Goal: Information Seeking & Learning: Check status

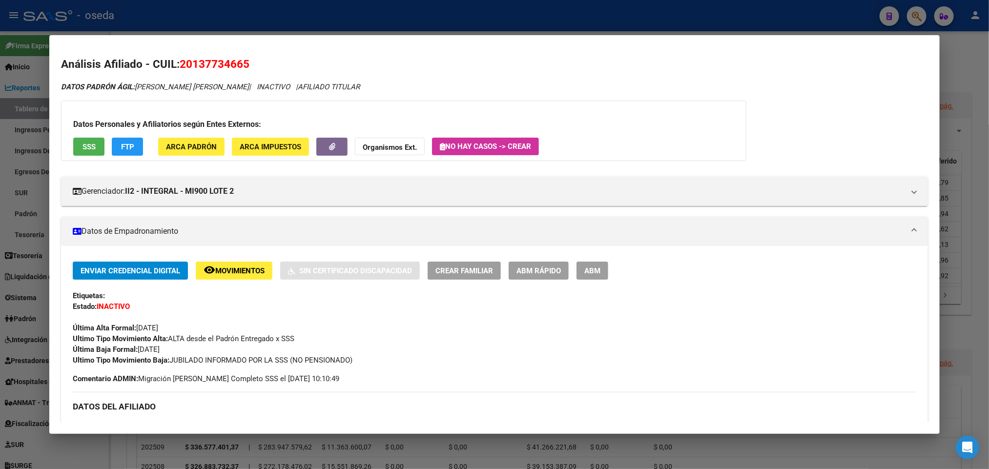
click at [324, 26] on div at bounding box center [494, 234] width 989 height 469
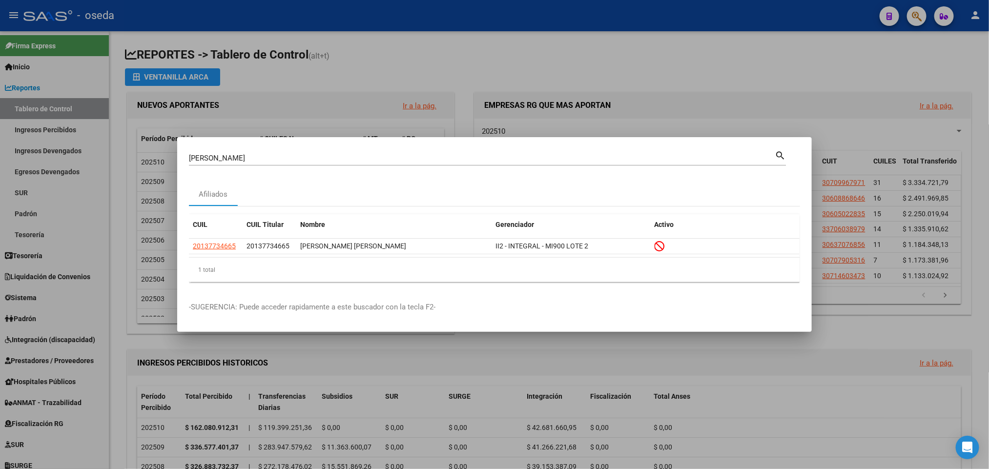
click at [777, 158] on mat-icon "search" at bounding box center [780, 155] width 11 height 12
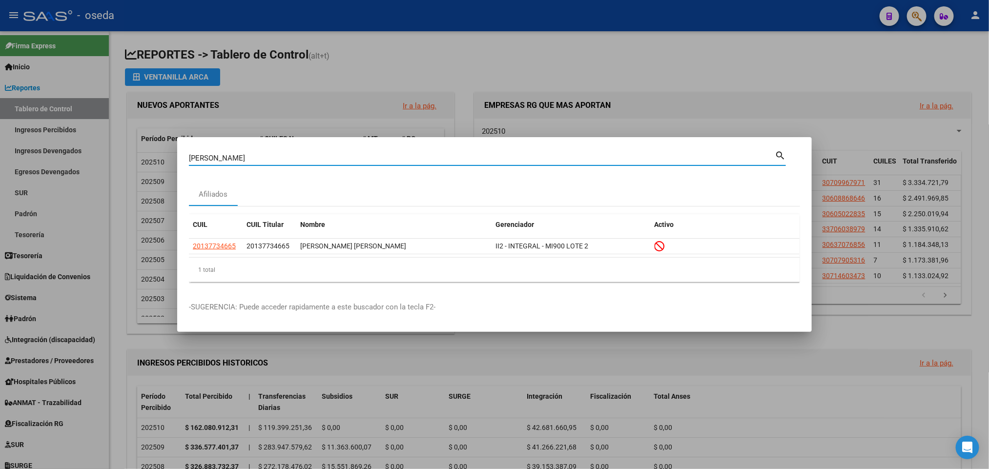
click at [708, 98] on div at bounding box center [494, 234] width 989 height 469
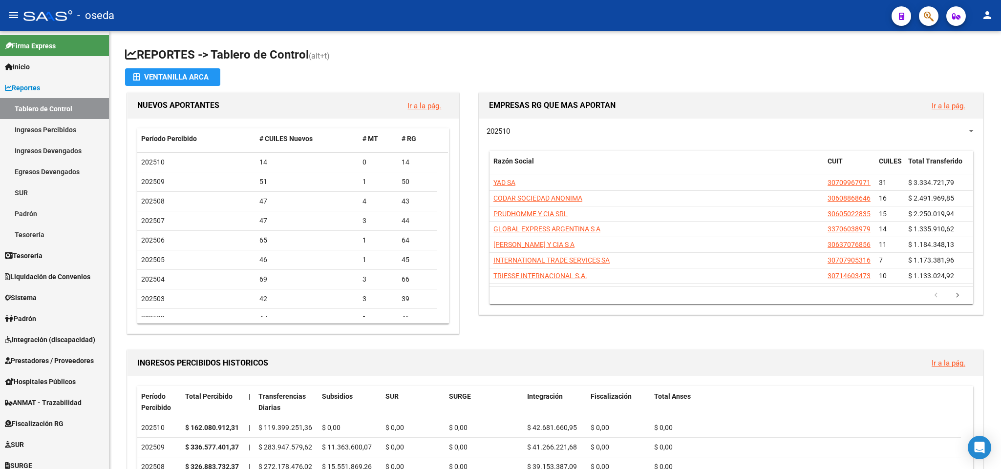
click at [924, 24] on span "button" at bounding box center [929, 16] width 10 height 20
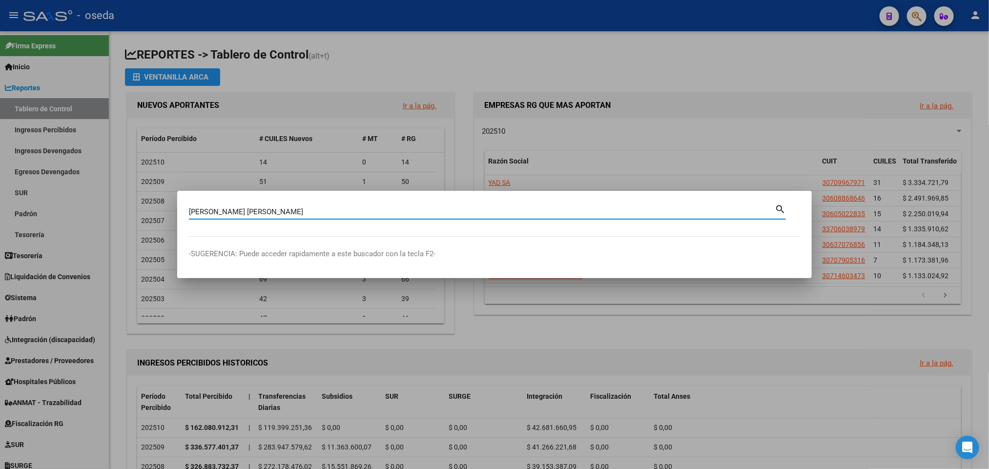
type input "[PERSON_NAME] [PERSON_NAME]"
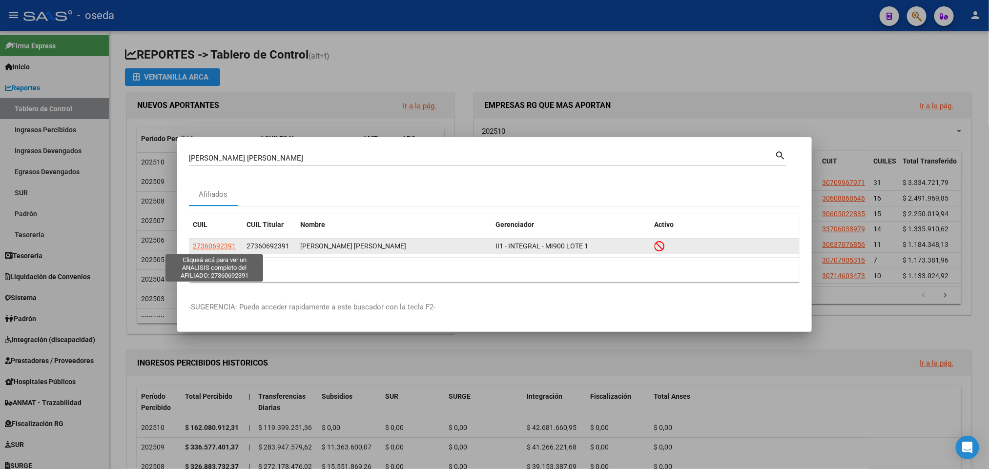
click at [215, 246] on span "27360692391" at bounding box center [214, 246] width 43 height 8
type textarea "27360692391"
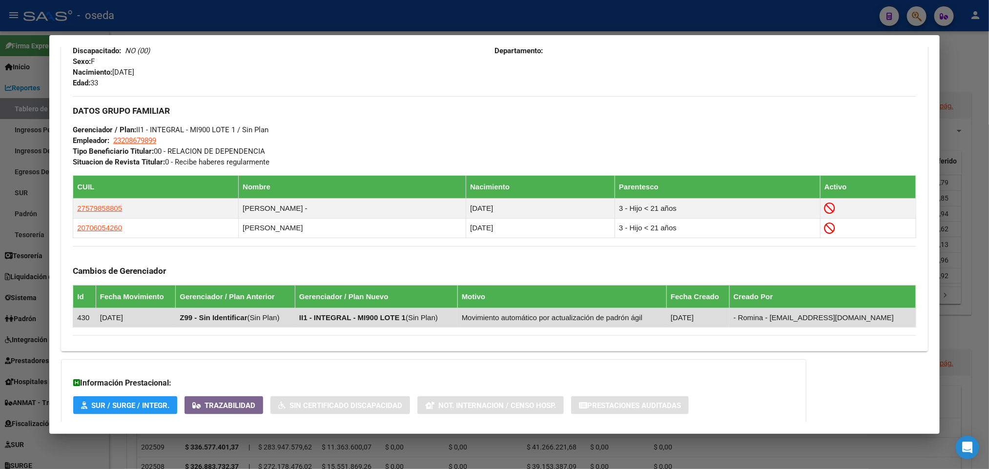
scroll to position [500, 0]
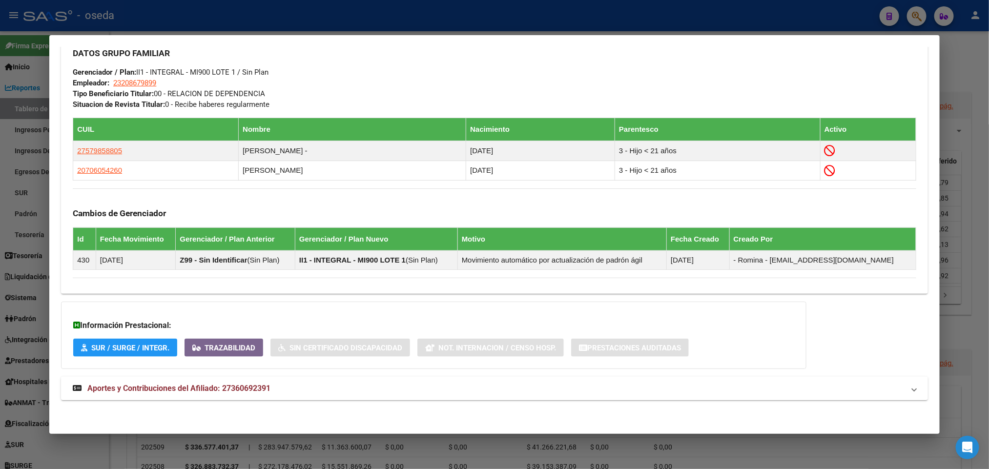
click at [195, 387] on span "Aportes y Contribuciones del Afiliado: 27360692391" at bounding box center [178, 388] width 183 height 9
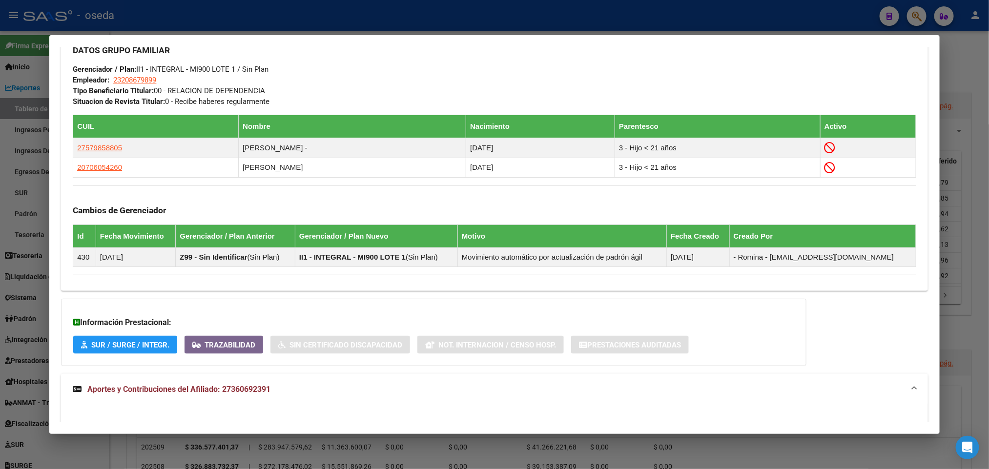
click at [201, 391] on span "Aportes y Contribuciones del Afiliado: 27360692391" at bounding box center [178, 389] width 183 height 9
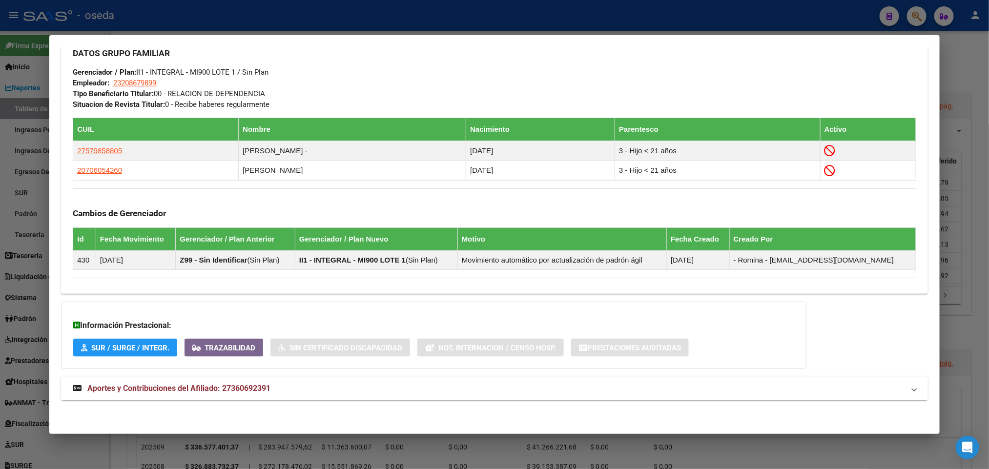
click at [207, 387] on span "Aportes y Contribuciones del Afiliado: 27360692391" at bounding box center [178, 388] width 183 height 9
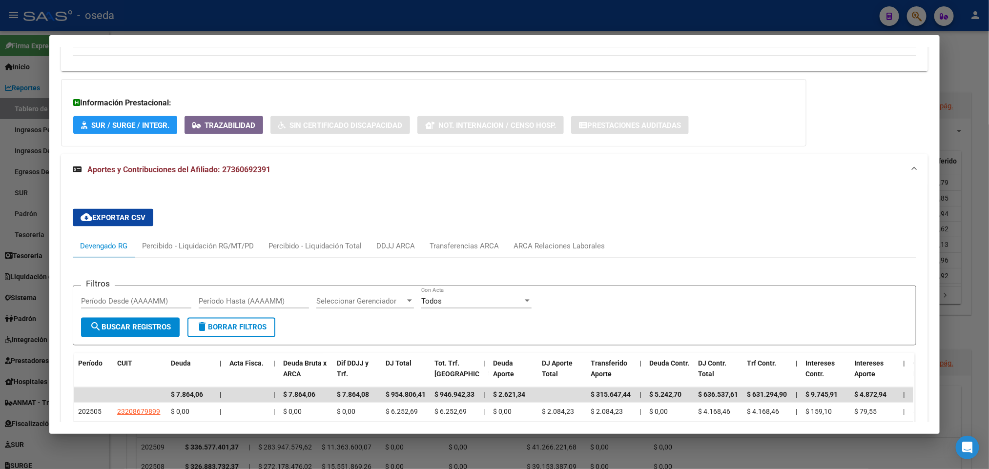
scroll to position [866, 0]
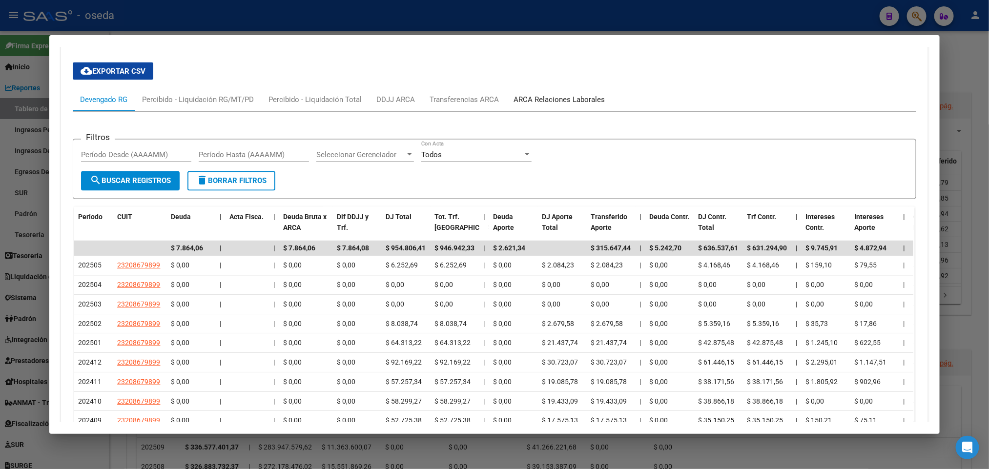
click at [565, 102] on div "ARCA Relaciones Laborales" at bounding box center [559, 99] width 91 height 11
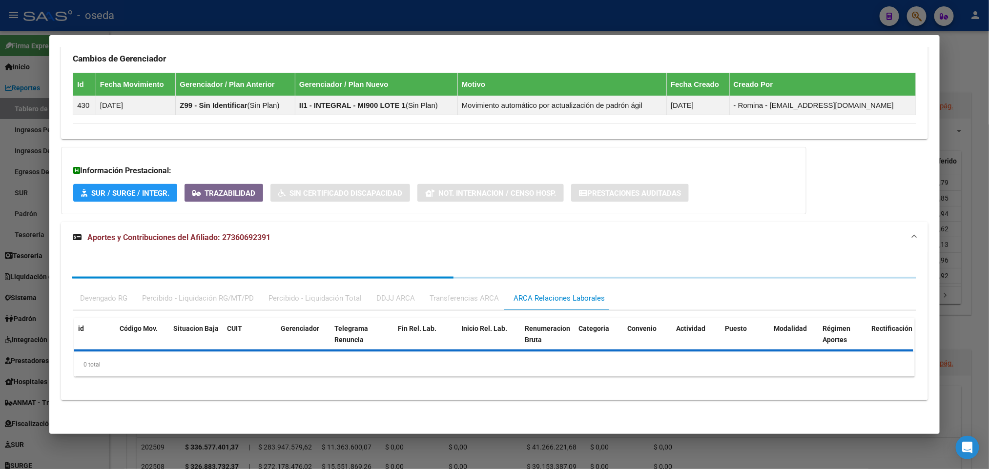
scroll to position [704, 0]
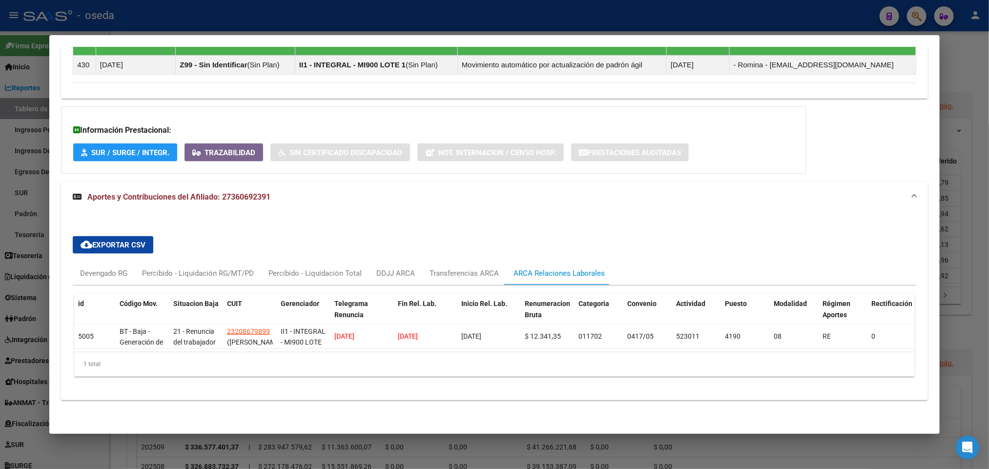
click at [10, 249] on div at bounding box center [494, 234] width 989 height 469
